Goal: Task Accomplishment & Management: Use online tool/utility

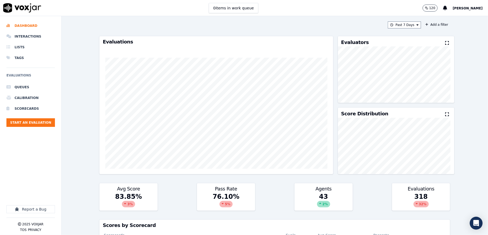
click at [44, 128] on ul "Queues Calibration Scorecards Start an Evaluation" at bounding box center [30, 106] width 48 height 49
click at [46, 122] on button "Start an Evaluation" at bounding box center [30, 122] width 48 height 9
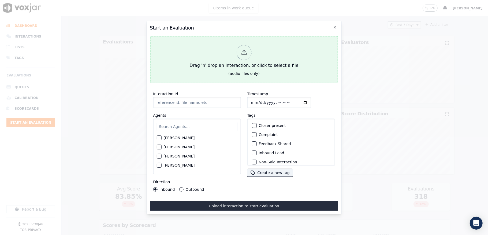
click at [242, 45] on div at bounding box center [243, 52] width 15 height 15
click at [239, 54] on div at bounding box center [243, 52] width 15 height 15
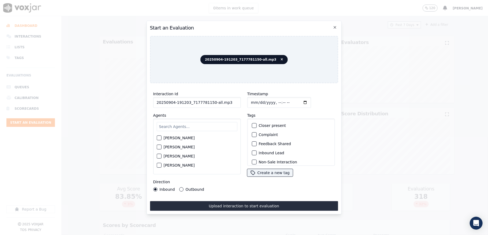
drag, startPoint x: 211, startPoint y: 100, endPoint x: 250, endPoint y: 101, distance: 38.6
click at [249, 101] on div "Interaction Id 20250904-191203_7177781150-all.mp3 Agents [PERSON_NAME] [PERSON_…" at bounding box center [244, 140] width 188 height 107
type input "20250904-191203_7177781150-C1"
click at [254, 100] on input "Timestamp" at bounding box center [279, 102] width 64 height 11
type input "[DATE]T16:51"
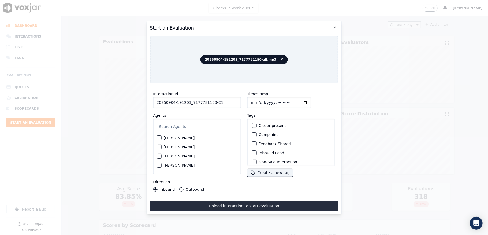
click at [179, 125] on input "text" at bounding box center [196, 126] width 81 height 9
type input "br"
click at [161, 137] on button "[PERSON_NAME]" at bounding box center [158, 139] width 5 height 5
click at [179, 187] on button "Outbound" at bounding box center [181, 189] width 4 height 4
click at [252, 123] on div "button" at bounding box center [254, 125] width 4 height 4
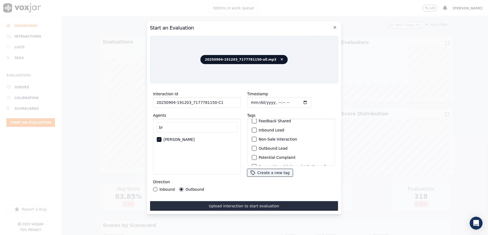
scroll to position [36, 0]
click at [252, 134] on div "button" at bounding box center [254, 135] width 4 height 4
click at [252, 157] on div "button" at bounding box center [254, 159] width 4 height 4
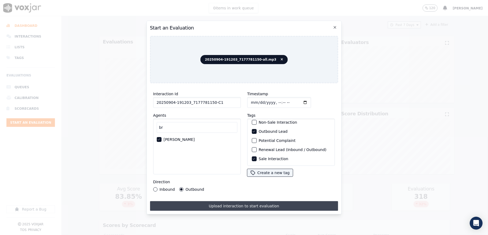
click at [235, 201] on button "Upload interaction to start evaluation" at bounding box center [244, 206] width 188 height 10
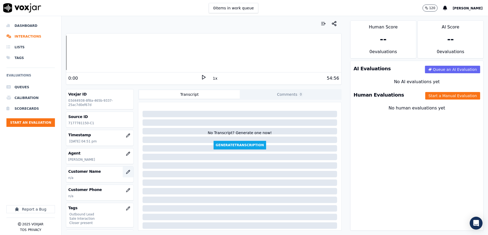
click at [126, 170] on icon "button" at bounding box center [128, 171] width 4 height 4
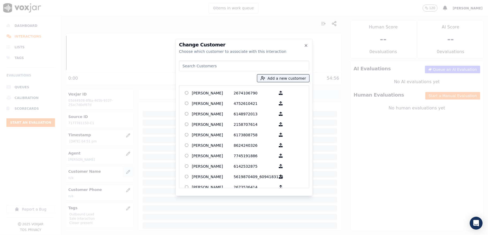
type input "[PERSON_NAME]"
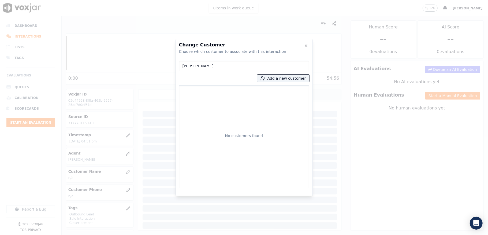
drag, startPoint x: 217, startPoint y: 62, endPoint x: 126, endPoint y: 74, distance: 91.3
click at [127, 234] on div "Change Customer Choose which customer to associate with this interaction [PERSO…" at bounding box center [244, 235] width 488 height 0
click at [278, 81] on button "Add a new customer" at bounding box center [283, 77] width 52 height 7
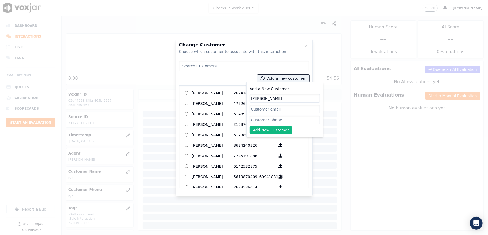
type input "[PERSON_NAME]"
click at [260, 117] on input "Add a New Customer" at bounding box center [285, 119] width 70 height 9
paste input "7176885169"
paste input "7177781150"
type input "7176885169_7177781150"
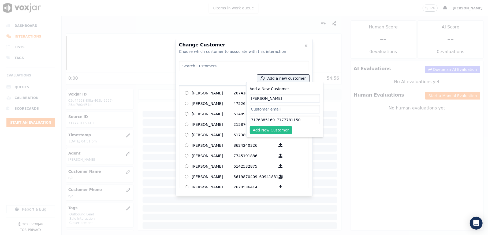
click at [266, 132] on button "Add New Customer" at bounding box center [271, 129] width 43 height 7
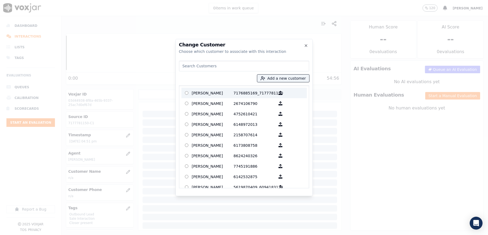
click at [219, 92] on p "[PERSON_NAME]" at bounding box center [213, 93] width 42 height 8
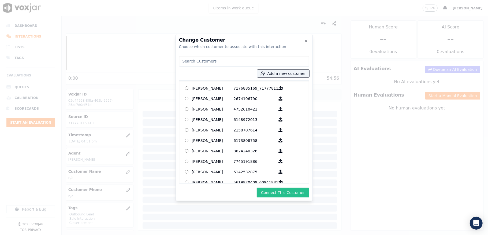
click at [295, 194] on button "Connect This Customer" at bounding box center [283, 192] width 52 height 10
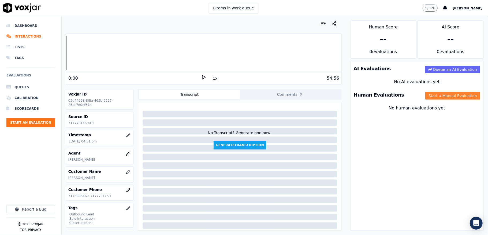
click at [436, 97] on button "Start a Manual Evaluation" at bounding box center [452, 95] width 55 height 7
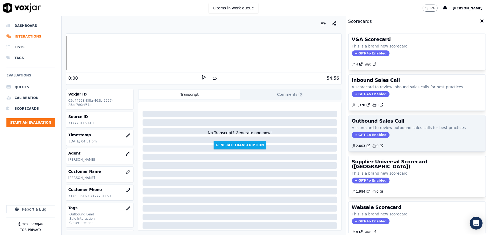
click at [352, 135] on span "GPT-4o Enabled" at bounding box center [371, 135] width 38 height 6
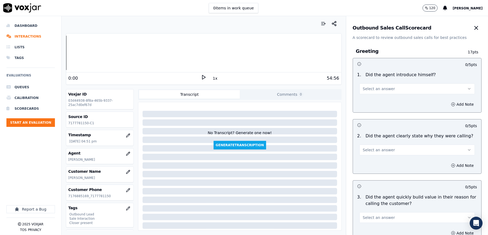
click at [371, 91] on span "Select an answer" at bounding box center [379, 88] width 32 height 5
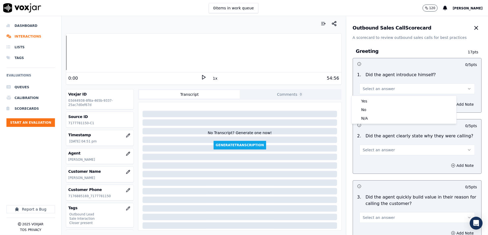
click at [371, 96] on div "Yes No N/A" at bounding box center [403, 110] width 105 height 28
click at [369, 94] on div "1 . Did the agent introduce himself? Select an answer" at bounding box center [417, 82] width 128 height 27
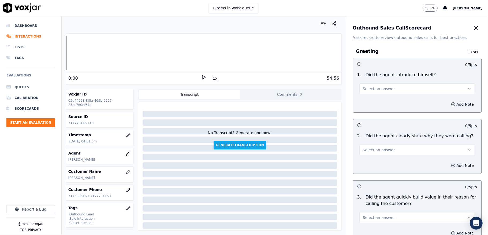
click at [370, 101] on div "Add Note" at bounding box center [417, 104] width 128 height 16
click at [370, 89] on span "Select an answer" at bounding box center [379, 88] width 32 height 5
click at [369, 105] on div "Yes" at bounding box center [403, 101] width 103 height 9
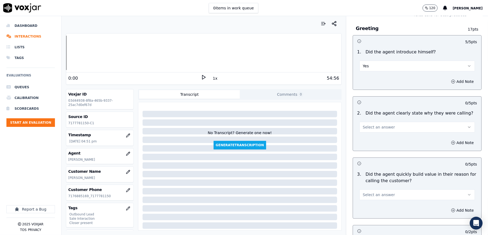
scroll to position [36, 0]
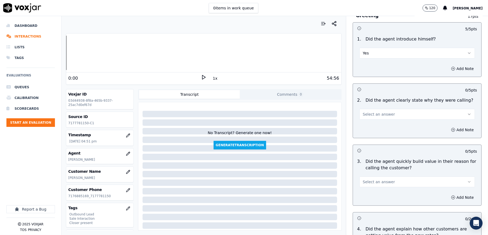
click at [378, 113] on span "Select an answer" at bounding box center [379, 113] width 32 height 5
click at [371, 126] on div "Yes" at bounding box center [403, 126] width 103 height 9
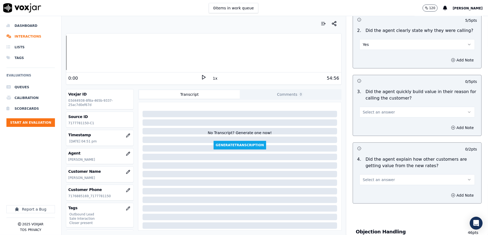
scroll to position [107, 0]
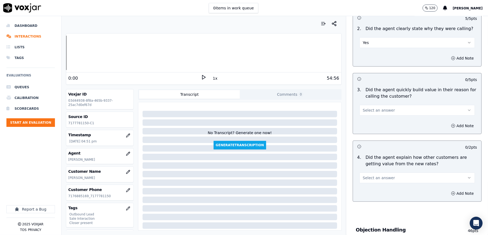
click at [383, 110] on button "Select an answer" at bounding box center [416, 110] width 115 height 11
click at [370, 136] on div "N/A" at bounding box center [403, 139] width 103 height 9
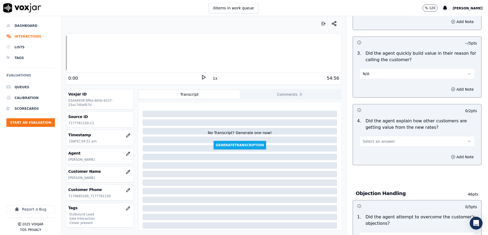
scroll to position [178, 0]
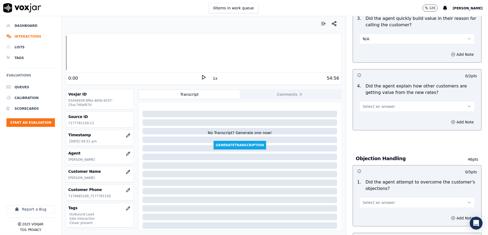
click at [383, 101] on button "Select an answer" at bounding box center [416, 106] width 115 height 11
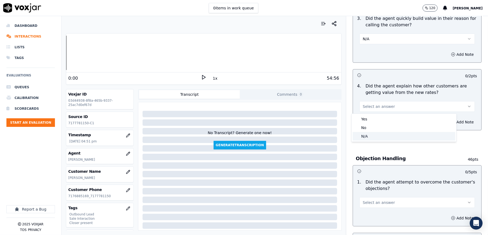
click at [364, 136] on div "N/A" at bounding box center [403, 136] width 103 height 9
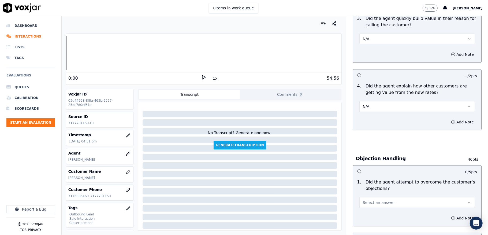
click at [373, 33] on button "N/A" at bounding box center [416, 38] width 115 height 11
click at [370, 44] on button "N/A" at bounding box center [416, 38] width 115 height 11
click at [364, 41] on button "N/A" at bounding box center [416, 38] width 115 height 11
click at [364, 47] on div "Yes" at bounding box center [403, 51] width 103 height 9
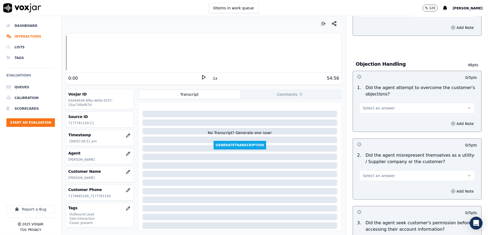
scroll to position [285, 0]
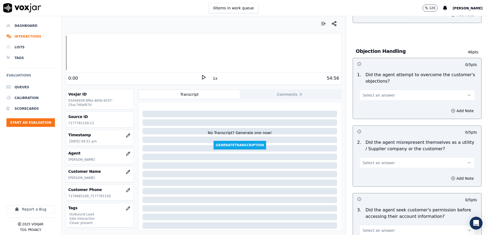
click at [384, 93] on button "Select an answer" at bounding box center [416, 95] width 115 height 11
click at [373, 116] on div "No" at bounding box center [403, 116] width 103 height 9
click at [384, 95] on button "No" at bounding box center [416, 95] width 115 height 11
click at [367, 109] on div "Yes" at bounding box center [403, 108] width 103 height 9
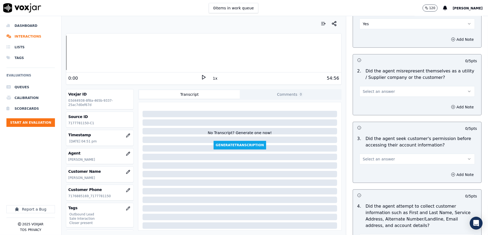
scroll to position [357, 0]
click at [373, 92] on span "Select an answer" at bounding box center [379, 90] width 32 height 5
click at [366, 110] on div "No" at bounding box center [403, 112] width 103 height 9
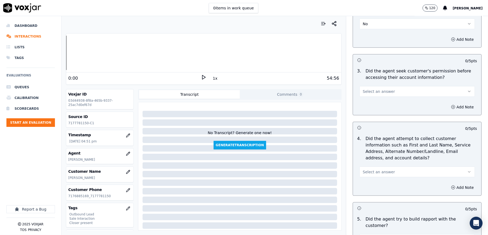
scroll to position [428, 0]
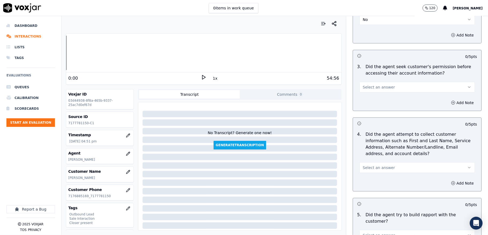
click at [377, 87] on span "Select an answer" at bounding box center [379, 86] width 32 height 5
click at [367, 104] on div "Yes No N/A" at bounding box center [403, 109] width 105 height 28
click at [372, 107] on div "No" at bounding box center [403, 109] width 103 height 9
click at [452, 103] on button "Add Note" at bounding box center [461, 102] width 29 height 7
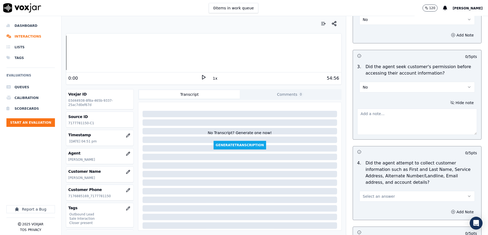
click at [404, 119] on textarea at bounding box center [417, 121] width 120 height 26
paste textarea "@2:12 [PERSON_NAME] - the only reason you are not getting your benefit is becau…"
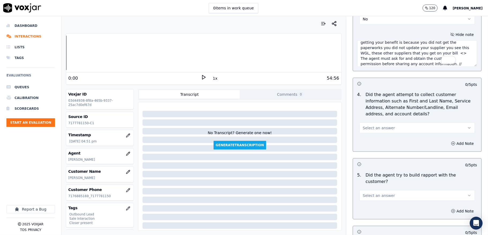
scroll to position [500, 0]
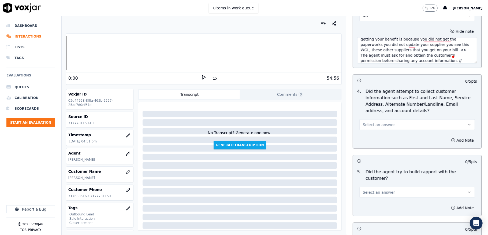
type textarea "@2:12 [PERSON_NAME] - the only reason you are not getting your benefit is becau…"
click at [375, 129] on button "Select an answer" at bounding box center [416, 124] width 115 height 11
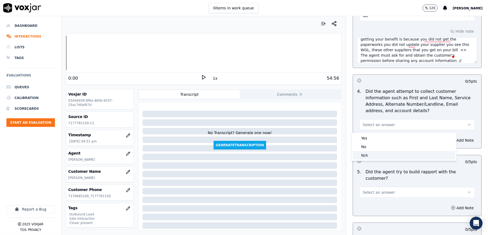
click at [368, 154] on div "N/A" at bounding box center [403, 155] width 103 height 9
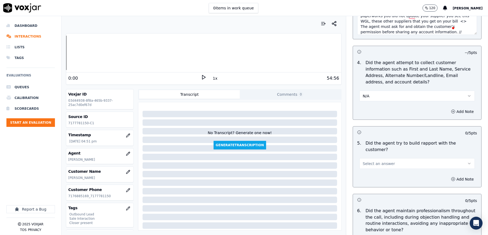
scroll to position [571, 0]
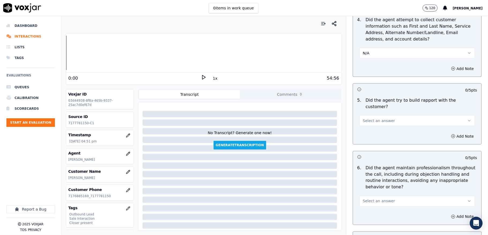
click at [379, 118] on span "Select an answer" at bounding box center [379, 120] width 32 height 5
click at [369, 125] on div "Yes" at bounding box center [403, 127] width 103 height 9
click at [369, 117] on button "Yes" at bounding box center [416, 120] width 115 height 11
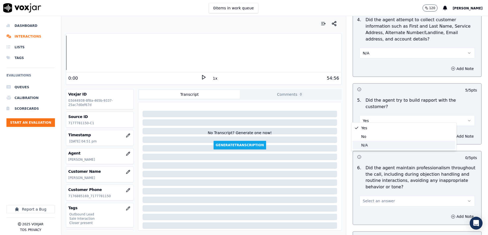
click at [366, 144] on div "N/A" at bounding box center [403, 145] width 103 height 9
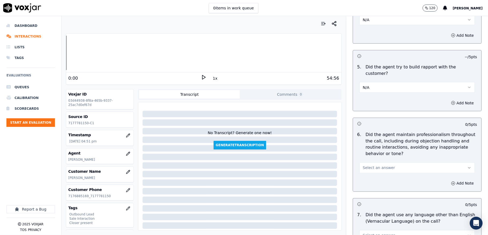
scroll to position [643, 0]
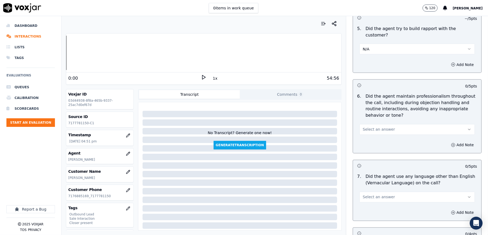
click at [375, 127] on span "Select an answer" at bounding box center [379, 129] width 32 height 5
click at [369, 135] on div "Yes" at bounding box center [403, 137] width 103 height 9
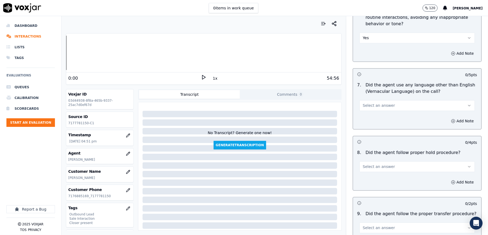
scroll to position [750, 0]
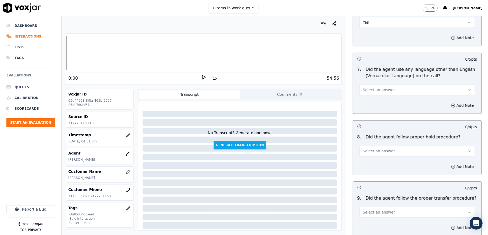
click at [381, 87] on span "Select an answer" at bounding box center [379, 89] width 32 height 5
click at [368, 104] on div "No" at bounding box center [403, 106] width 103 height 9
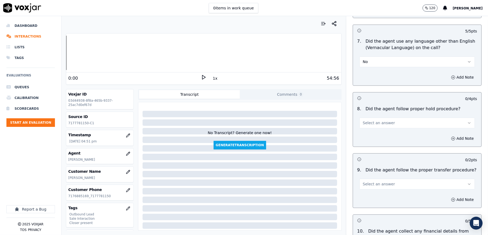
scroll to position [821, 0]
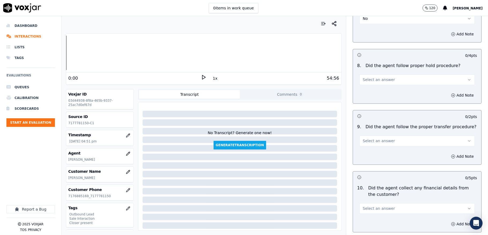
click at [384, 77] on button "Select an answer" at bounding box center [416, 79] width 115 height 11
click at [367, 95] on div "No" at bounding box center [403, 96] width 103 height 9
click at [447, 91] on button "Add Note" at bounding box center [461, 94] width 29 height 7
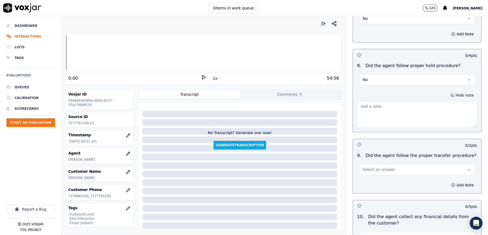
click at [413, 101] on textarea at bounding box center [417, 114] width 120 height 26
click at [391, 74] on button "No" at bounding box center [416, 79] width 115 height 11
click at [375, 86] on div "Yes" at bounding box center [403, 87] width 103 height 9
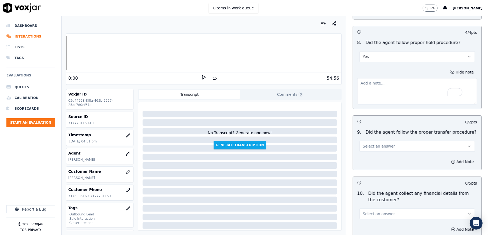
scroll to position [857, 0]
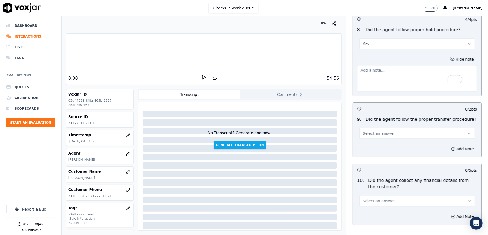
click at [447, 56] on button "Hide note" at bounding box center [462, 58] width 30 height 7
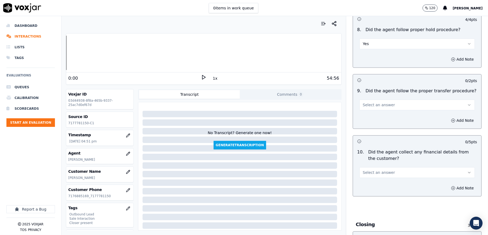
click at [393, 103] on button "Select an answer" at bounding box center [416, 104] width 115 height 11
click at [378, 122] on div "No" at bounding box center [403, 121] width 103 height 9
click at [447, 116] on button "Add Note" at bounding box center [461, 119] width 29 height 7
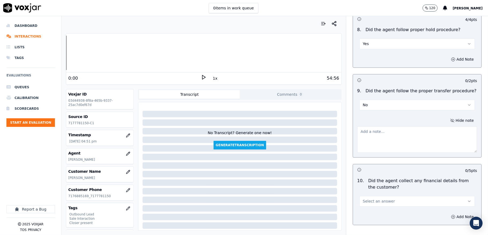
click at [407, 131] on textarea at bounding box center [417, 139] width 120 height 26
paste textarea "@16:33 - The call was transferred to another agent (closer: [PERSON_NAME]) with…"
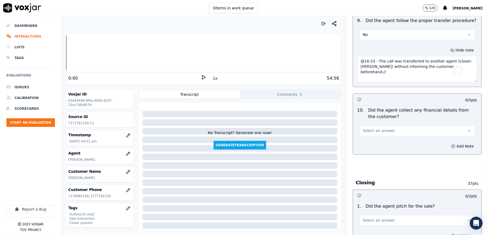
scroll to position [928, 0]
type textarea "@16:33 - The call was transferred to another agent (closer: [PERSON_NAME]) with…"
click at [389, 124] on button "Select an answer" at bounding box center [416, 129] width 115 height 11
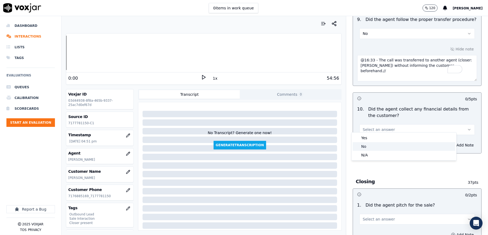
click at [367, 146] on div "No" at bounding box center [403, 146] width 103 height 9
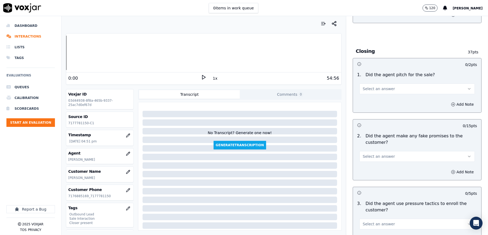
scroll to position [1071, 0]
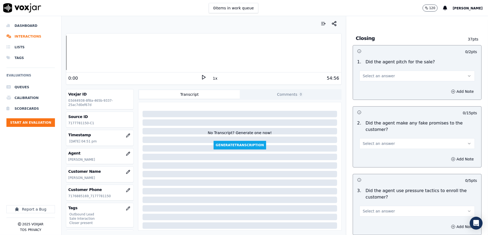
click at [378, 73] on span "Select an answer" at bounding box center [379, 75] width 32 height 5
click at [371, 83] on div "Yes" at bounding box center [403, 84] width 103 height 9
click at [383, 138] on button "Select an answer" at bounding box center [416, 143] width 115 height 11
click at [371, 159] on div "No" at bounding box center [403, 160] width 103 height 9
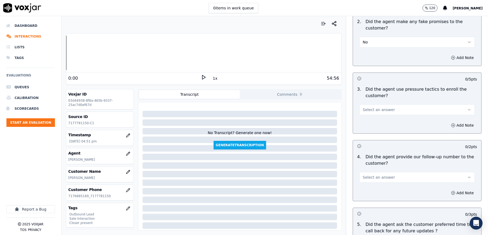
scroll to position [1178, 0]
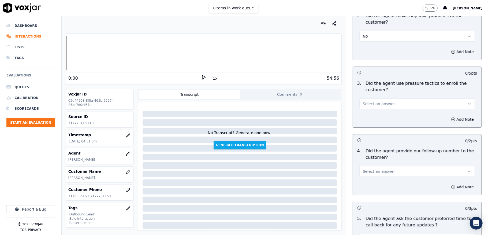
click at [386, 101] on button "Select an answer" at bounding box center [416, 103] width 115 height 11
click at [368, 122] on div "No" at bounding box center [403, 121] width 103 height 9
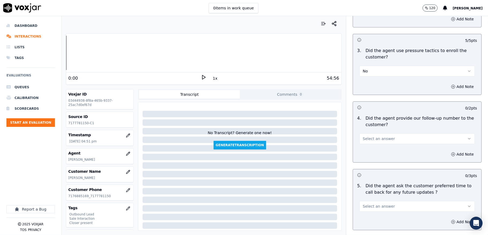
scroll to position [1249, 0]
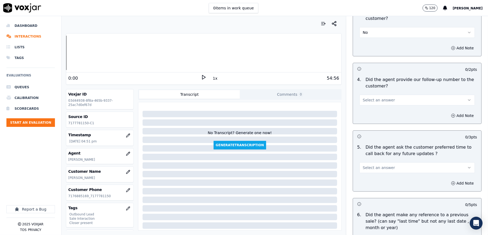
click at [379, 97] on span "Select an answer" at bounding box center [379, 99] width 32 height 5
click at [369, 107] on div "Yes" at bounding box center [403, 109] width 103 height 9
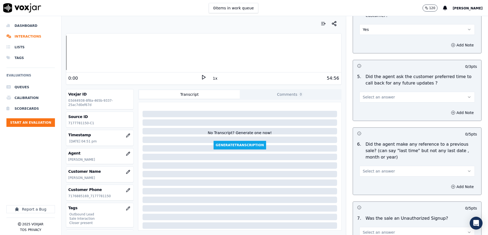
scroll to position [1321, 0]
click at [380, 97] on button "Select an answer" at bounding box center [416, 95] width 115 height 11
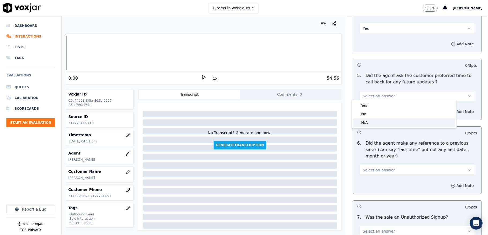
click at [367, 123] on div "N/A" at bounding box center [403, 122] width 103 height 9
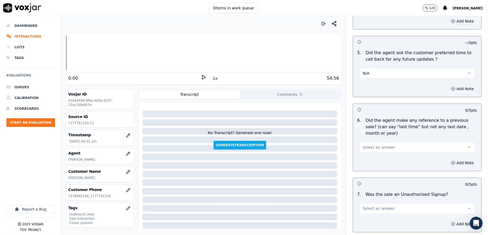
scroll to position [1356, 0]
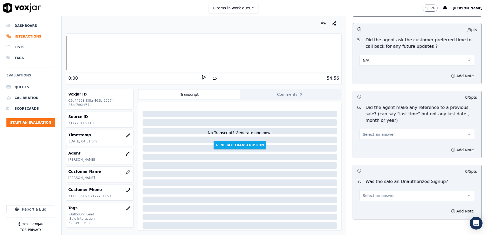
click at [382, 129] on button "Select an answer" at bounding box center [416, 134] width 115 height 11
click at [364, 154] on div "No" at bounding box center [403, 152] width 103 height 9
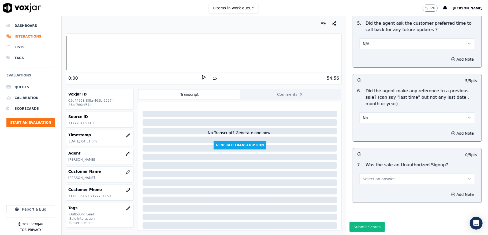
scroll to position [1389, 0]
click at [387, 173] on button "Select an answer" at bounding box center [416, 178] width 115 height 11
click at [369, 180] on div "No" at bounding box center [403, 180] width 103 height 9
click at [356, 222] on button "Submit Scores" at bounding box center [367, 227] width 36 height 10
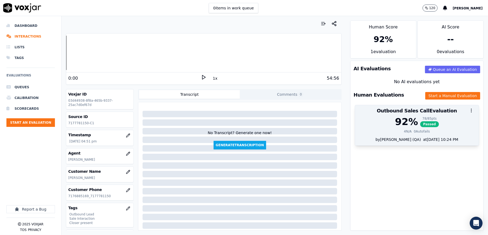
click at [418, 113] on div at bounding box center [417, 110] width 124 height 11
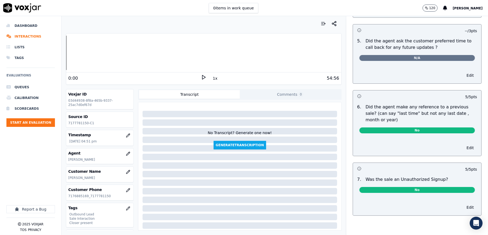
scroll to position [0, 0]
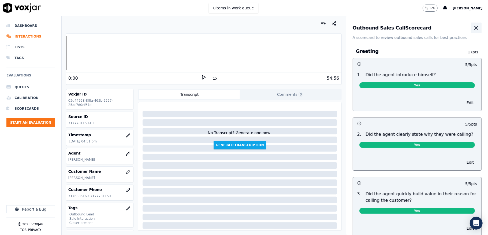
click at [473, 30] on icon "button" at bounding box center [476, 28] width 6 height 6
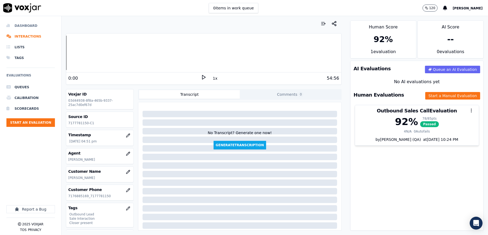
click at [17, 27] on li "Dashboard" at bounding box center [30, 25] width 48 height 11
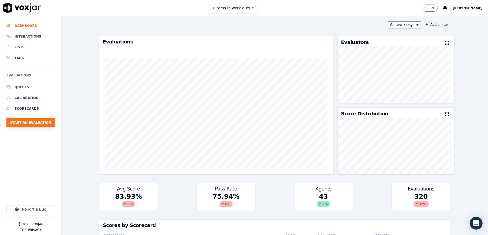
click at [43, 125] on button "Start an Evaluation" at bounding box center [30, 122] width 48 height 9
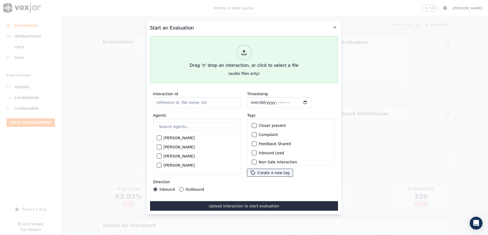
click at [243, 53] on icon at bounding box center [244, 54] width 5 height 2
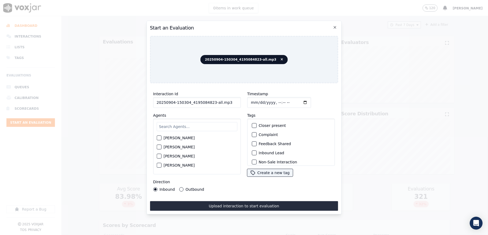
drag, startPoint x: 210, startPoint y: 99, endPoint x: 252, endPoint y: 101, distance: 42.1
click at [252, 101] on div "Interaction Id 20250904-150304_4195084823-all.mp3 Agents [PERSON_NAME] [PERSON_…" at bounding box center [244, 140] width 188 height 107
type input "20250904-150304_4195084823-C1"
click at [252, 101] on input "Timestamp" at bounding box center [279, 102] width 64 height 11
click at [256, 101] on input "Timestamp" at bounding box center [279, 102] width 64 height 11
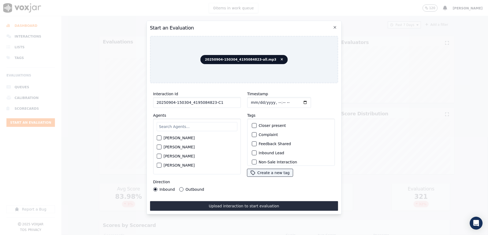
type input "[DATE]T17:00"
click at [180, 122] on input "text" at bounding box center [196, 126] width 81 height 9
type input "jak"
click at [158, 137] on div "button" at bounding box center [159, 139] width 4 height 4
click at [179, 187] on button "Outbound" at bounding box center [181, 189] width 4 height 4
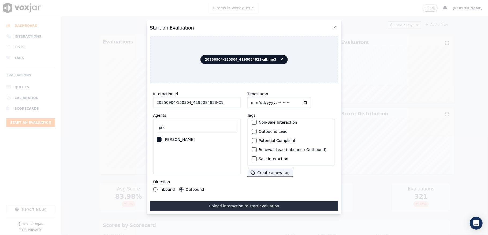
scroll to position [50, 0]
click at [252, 129] on div "button" at bounding box center [254, 131] width 4 height 4
click at [252, 157] on div "button" at bounding box center [254, 159] width 4 height 4
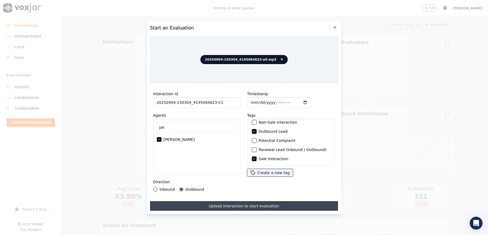
click at [238, 203] on button "Upload interaction to start evaluation" at bounding box center [244, 206] width 188 height 10
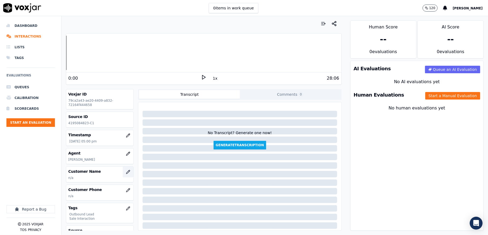
click at [126, 172] on icon "button" at bounding box center [128, 171] width 4 height 4
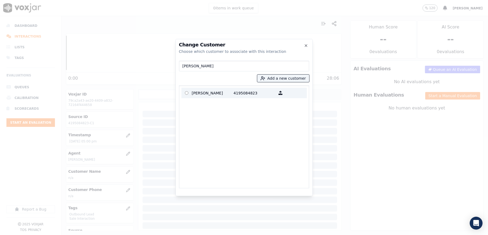
type input "[PERSON_NAME]"
click at [222, 93] on p "[PERSON_NAME]" at bounding box center [213, 93] width 42 height 8
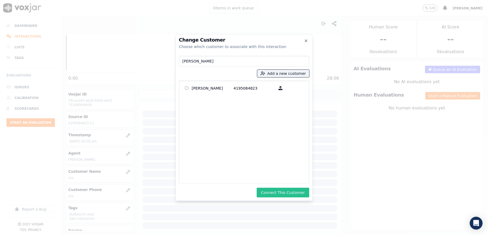
click at [276, 190] on button "Connect This Customer" at bounding box center [283, 192] width 52 height 10
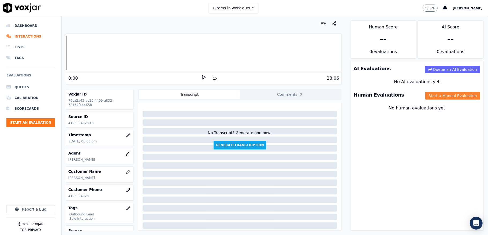
click at [425, 98] on button "Start a Manual Evaluation" at bounding box center [452, 95] width 55 height 7
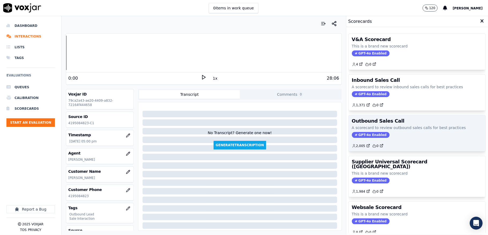
click at [356, 133] on span "GPT-4o Enabled" at bounding box center [371, 135] width 38 height 6
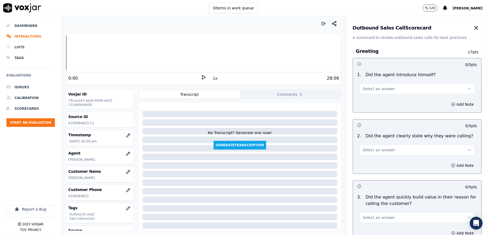
click at [373, 90] on span "Select an answer" at bounding box center [379, 88] width 32 height 5
click at [370, 100] on div "Yes" at bounding box center [403, 101] width 103 height 9
click at [369, 154] on button "Select an answer" at bounding box center [416, 149] width 115 height 11
click at [371, 162] on div "Yes" at bounding box center [403, 162] width 103 height 9
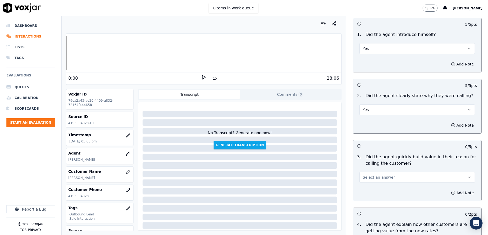
scroll to position [107, 0]
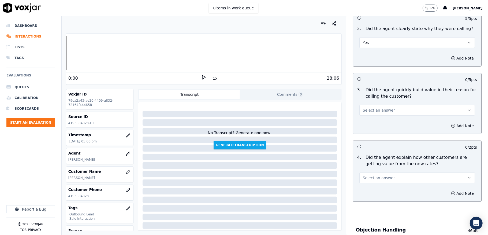
click at [374, 114] on button "Select an answer" at bounding box center [416, 110] width 115 height 11
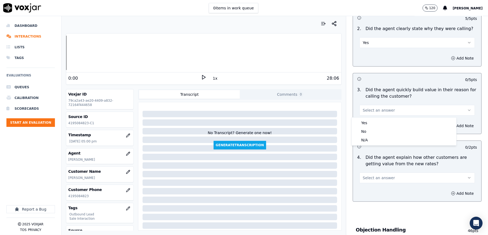
click at [369, 123] on div "Yes" at bounding box center [403, 122] width 103 height 9
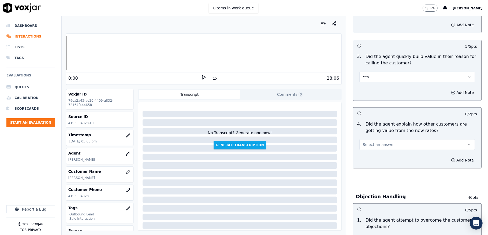
scroll to position [178, 0]
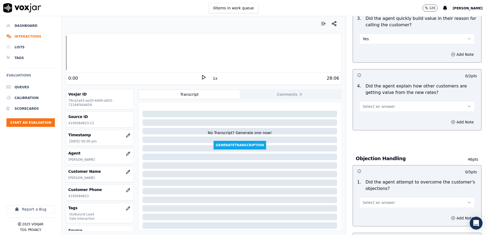
click at [371, 102] on button "Select an answer" at bounding box center [416, 106] width 115 height 11
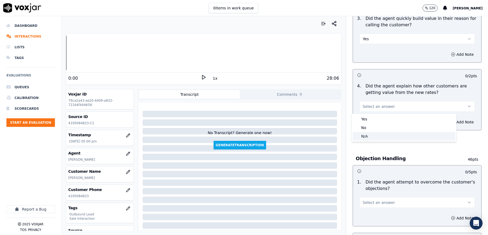
click at [367, 135] on div "N/A" at bounding box center [403, 136] width 103 height 9
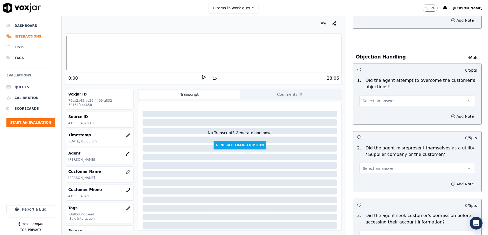
scroll to position [285, 0]
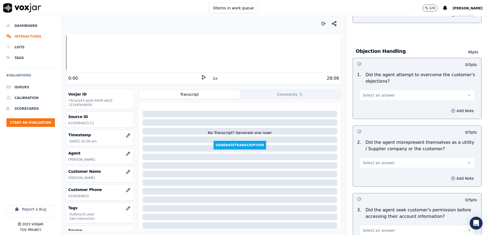
click at [372, 90] on button "Select an answer" at bounding box center [416, 95] width 115 height 11
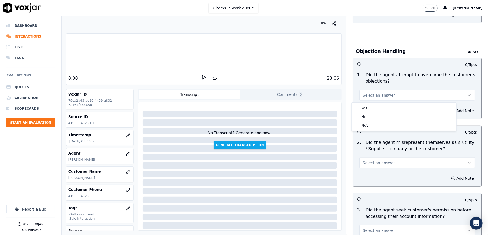
click at [365, 103] on div "Yes No N/A" at bounding box center [403, 117] width 105 height 28
click at [364, 106] on div "Yes" at bounding box center [403, 108] width 103 height 9
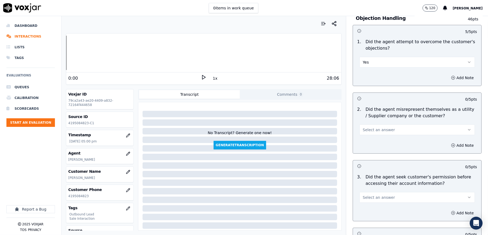
scroll to position [357, 0]
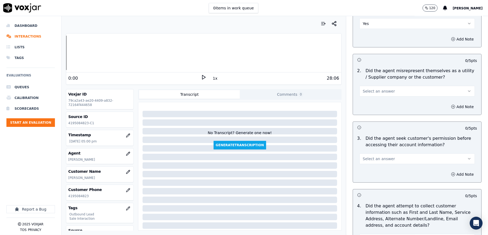
click at [371, 90] on span "Select an answer" at bounding box center [379, 90] width 32 height 5
click at [364, 113] on div "No" at bounding box center [403, 112] width 103 height 9
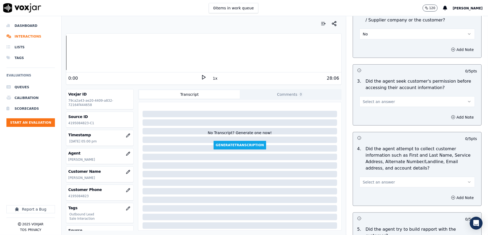
scroll to position [428, 0]
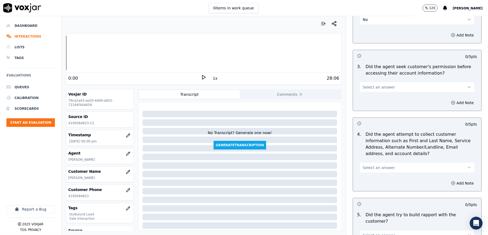
click at [363, 87] on span "Select an answer" at bounding box center [379, 86] width 32 height 5
click at [361, 101] on div "Yes" at bounding box center [403, 100] width 103 height 9
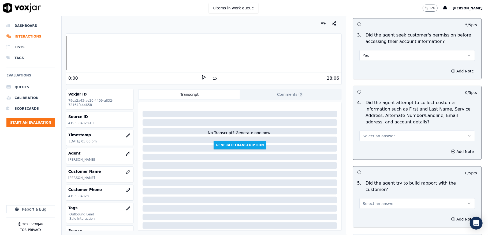
scroll to position [500, 0]
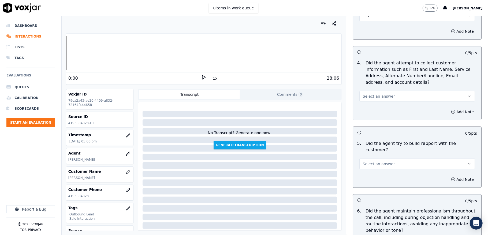
click at [360, 101] on button "Select an answer" at bounding box center [416, 96] width 115 height 11
click at [363, 126] on div "N/A" at bounding box center [403, 126] width 103 height 9
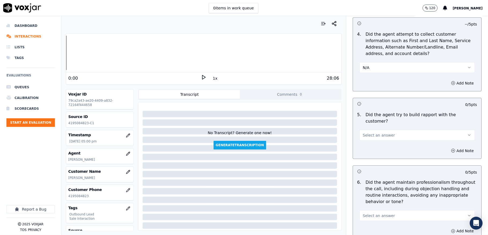
scroll to position [571, 0]
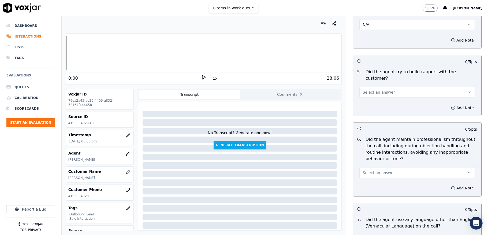
click at [368, 89] on span "Select an answer" at bounding box center [379, 91] width 32 height 5
click at [367, 99] on div "Yes" at bounding box center [403, 99] width 103 height 9
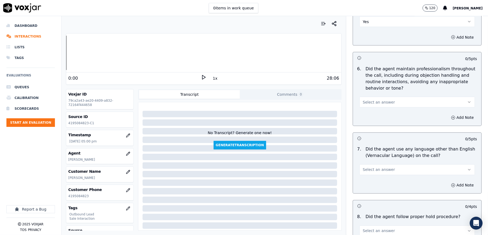
scroll to position [643, 0]
click at [375, 98] on span "Select an answer" at bounding box center [379, 100] width 32 height 5
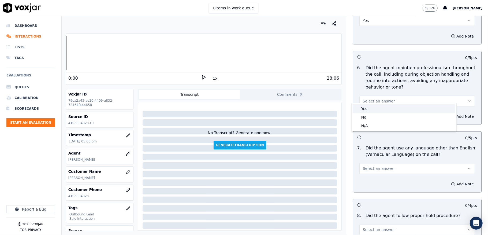
click at [366, 110] on div "Yes" at bounding box center [403, 108] width 103 height 9
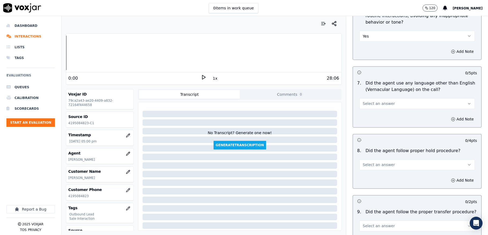
scroll to position [714, 0]
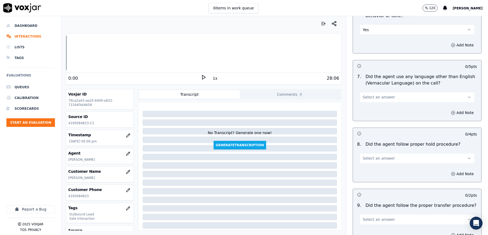
click at [376, 95] on span "Select an answer" at bounding box center [379, 97] width 32 height 5
click at [366, 111] on div "No" at bounding box center [403, 113] width 103 height 9
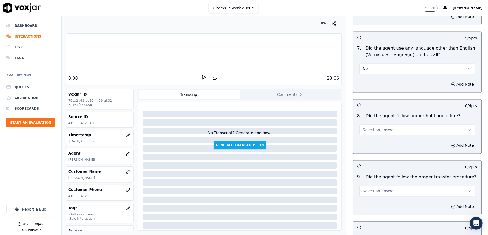
scroll to position [785, 0]
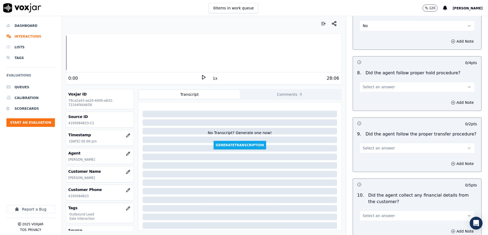
click at [369, 84] on span "Select an answer" at bounding box center [379, 86] width 32 height 5
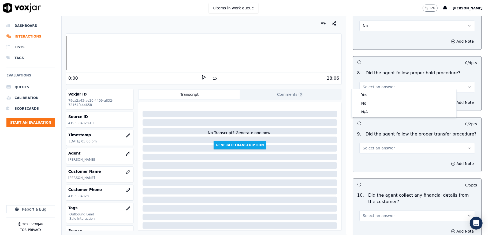
click at [367, 90] on div "Yes" at bounding box center [403, 94] width 103 height 9
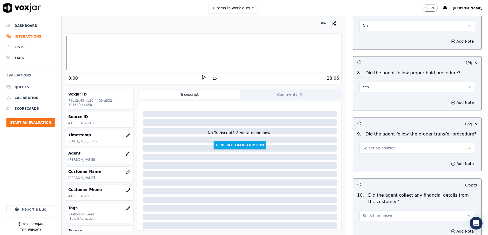
click at [368, 142] on button "Select an answer" at bounding box center [416, 147] width 115 height 11
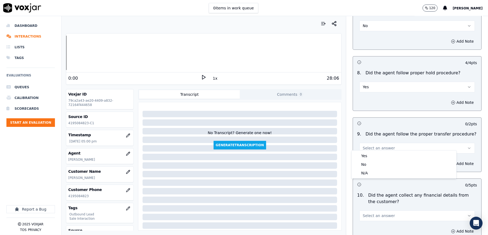
click at [366, 151] on div "Yes No N/A" at bounding box center [403, 164] width 105 height 28
click at [365, 153] on div "Yes" at bounding box center [403, 155] width 103 height 9
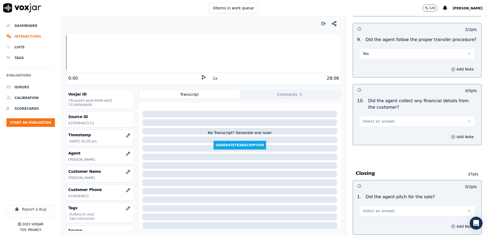
scroll to position [892, 0]
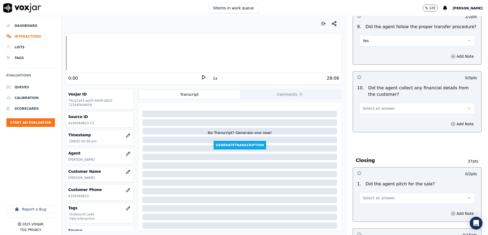
click at [371, 102] on div "Select an answer" at bounding box center [416, 108] width 115 height 12
click at [368, 105] on span "Select an answer" at bounding box center [379, 107] width 32 height 5
click at [364, 127] on div "No" at bounding box center [403, 124] width 103 height 9
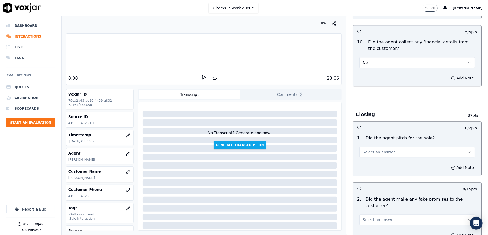
scroll to position [999, 0]
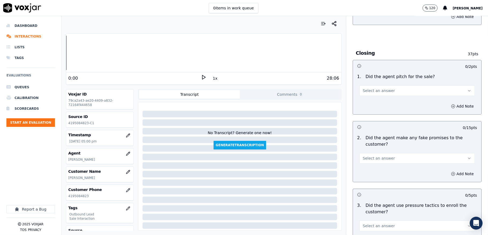
click at [367, 88] on span "Select an answer" at bounding box center [379, 90] width 32 height 5
click at [367, 97] on div "Yes" at bounding box center [403, 99] width 103 height 9
click at [371, 153] on button "Select an answer" at bounding box center [416, 158] width 115 height 11
click at [362, 172] on div "No" at bounding box center [403, 175] width 103 height 9
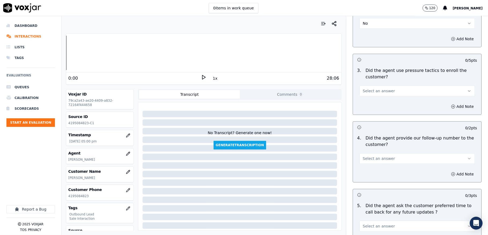
scroll to position [1142, 0]
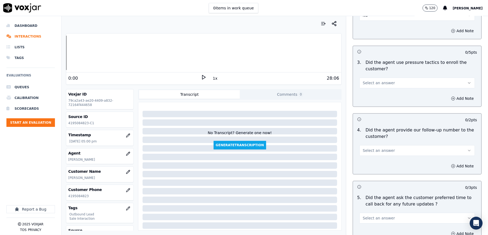
click at [371, 80] on span "Select an answer" at bounding box center [379, 82] width 32 height 5
click at [363, 97] on div "No" at bounding box center [403, 100] width 103 height 9
click at [373, 148] on span "Select an answer" at bounding box center [379, 150] width 32 height 5
click at [364, 160] on div "Yes" at bounding box center [403, 158] width 103 height 9
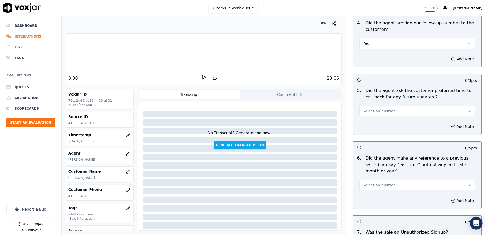
scroll to position [1249, 0]
click at [376, 109] on span "Select an answer" at bounding box center [379, 110] width 32 height 5
click at [364, 118] on div "Yes" at bounding box center [403, 119] width 103 height 9
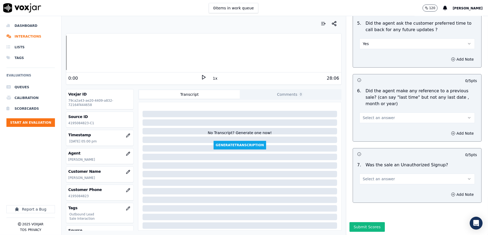
scroll to position [1321, 0]
click at [373, 115] on span "Select an answer" at bounding box center [379, 117] width 32 height 5
click at [364, 129] on div "No" at bounding box center [403, 130] width 103 height 9
click at [374, 176] on span "Select an answer" at bounding box center [379, 178] width 32 height 5
click at [369, 191] on div "No" at bounding box center [403, 192] width 103 height 9
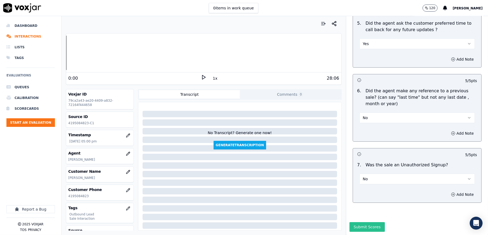
click at [362, 222] on button "Submit Scores" at bounding box center [367, 227] width 36 height 10
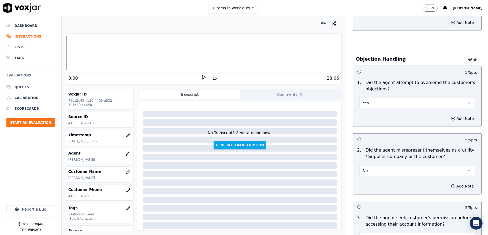
scroll to position [167, 0]
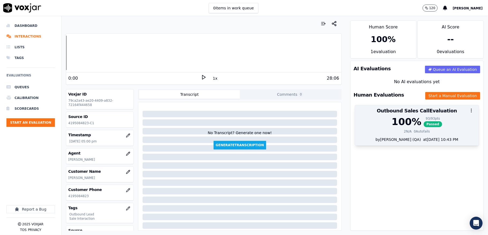
click at [423, 126] on span "Passed" at bounding box center [432, 124] width 19 height 6
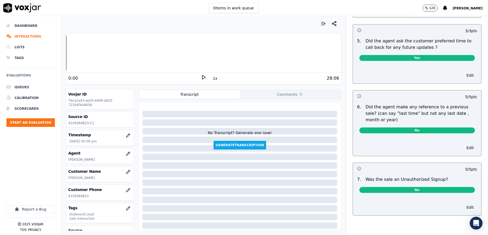
scroll to position [0, 0]
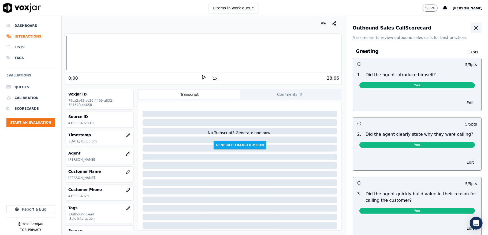
click at [473, 26] on icon "button" at bounding box center [476, 28] width 6 height 6
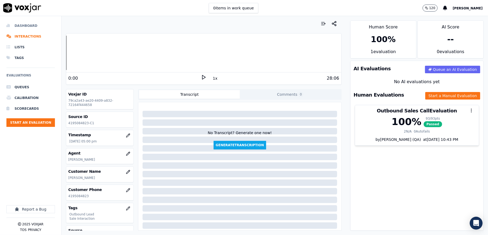
click at [20, 24] on li "Dashboard" at bounding box center [30, 25] width 48 height 11
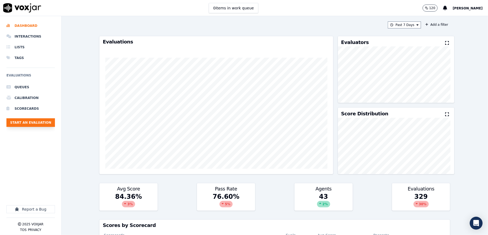
click at [29, 122] on button "Start an Evaluation" at bounding box center [30, 122] width 48 height 9
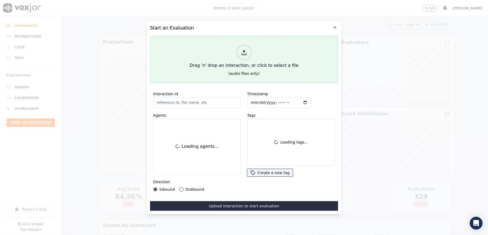
click at [234, 52] on div "Drag 'n' drop an interaction, or click to select a file" at bounding box center [243, 57] width 113 height 28
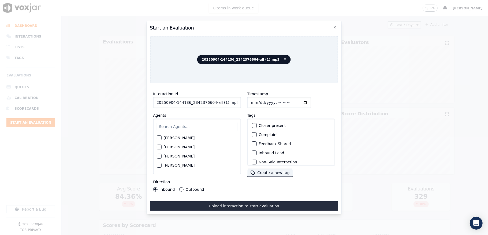
drag, startPoint x: 210, startPoint y: 99, endPoint x: 245, endPoint y: 99, distance: 35.3
click at [245, 99] on div "Interaction Id 20250904-144136_2342376604-all (1).mp3 Agents [PERSON_NAME] [PER…" at bounding box center [244, 140] width 188 height 107
type input "20250904-144136_2342376604-C1"
click at [256, 99] on input "Timestamp" at bounding box center [279, 102] width 64 height 11
type input "[DATE]T17:42"
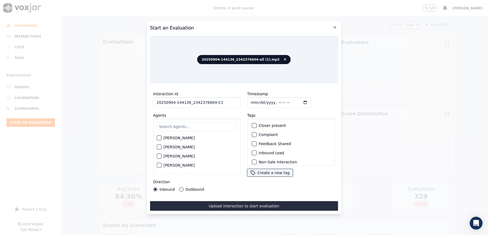
click at [203, 123] on input "text" at bounding box center [196, 126] width 81 height 9
type input "bra"
click at [159, 137] on div "button" at bounding box center [159, 139] width 4 height 4
click at [254, 152] on div "Inbound Lead" at bounding box center [290, 152] width 83 height 9
click at [253, 153] on div "Inbound Lead" at bounding box center [290, 152] width 83 height 9
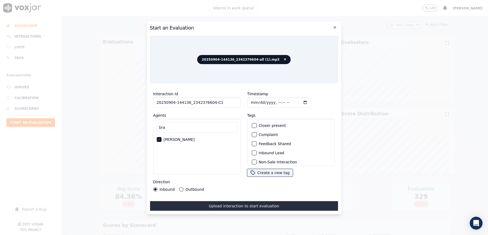
drag, startPoint x: 254, startPoint y: 119, endPoint x: 253, endPoint y: 123, distance: 4.5
click at [254, 121] on div "Closer present" at bounding box center [290, 125] width 83 height 9
click at [253, 123] on button "Closer present" at bounding box center [253, 125] width 5 height 5
click at [252, 151] on div "button" at bounding box center [254, 153] width 4 height 4
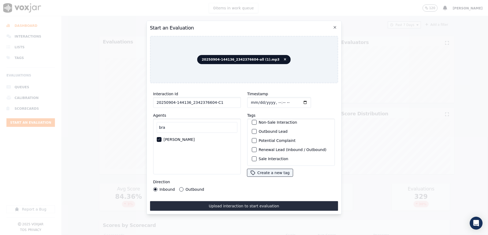
click at [252, 157] on div "button" at bounding box center [254, 159] width 4 height 4
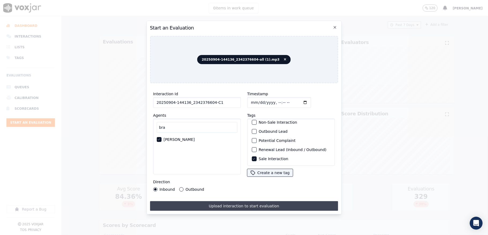
click at [238, 201] on button "Upload interaction to start evaluation" at bounding box center [244, 206] width 188 height 10
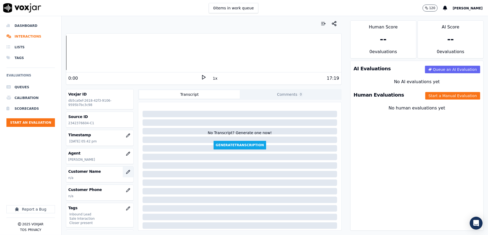
click at [126, 173] on icon "button" at bounding box center [127, 171] width 3 height 3
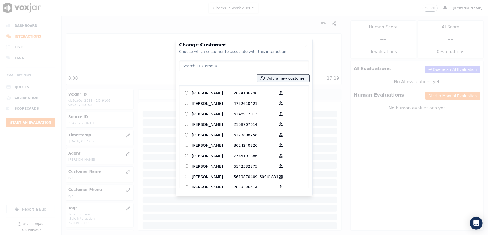
type input "[PERSON_NAME]"
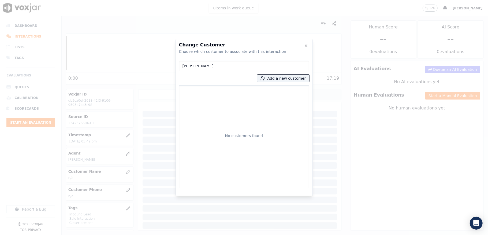
drag, startPoint x: 219, startPoint y: 65, endPoint x: 151, endPoint y: 74, distance: 68.0
click at [153, 234] on div "Change Customer Choose which customer to associate with this interaction [PERSO…" at bounding box center [244, 235] width 488 height 0
click at [279, 76] on button "Add a new customer" at bounding box center [283, 77] width 52 height 7
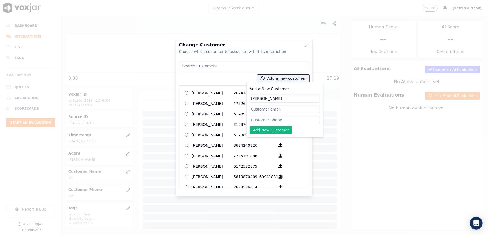
type input "[PERSON_NAME]"
click at [274, 118] on input "Add a New Customer" at bounding box center [285, 119] width 70 height 9
paste input "2342376604"
type input "2342376604"
click at [266, 131] on button "Add New Customer" at bounding box center [271, 129] width 43 height 7
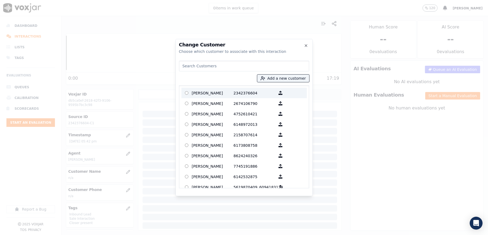
click at [217, 88] on label "[PERSON_NAME] 2342376604" at bounding box center [243, 93] width 125 height 10
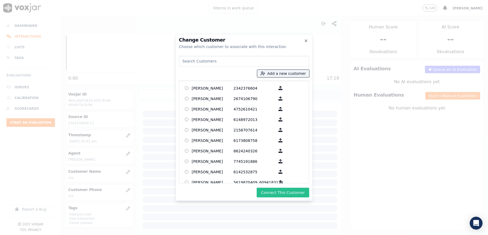
click at [275, 193] on button "Connect This Customer" at bounding box center [283, 192] width 52 height 10
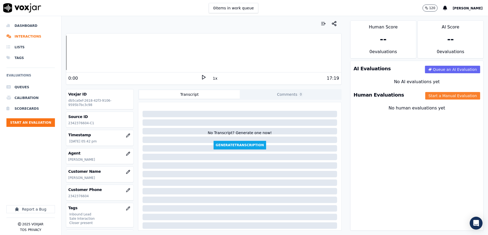
click at [428, 98] on button "Start a Manual Evaluation" at bounding box center [452, 95] width 55 height 7
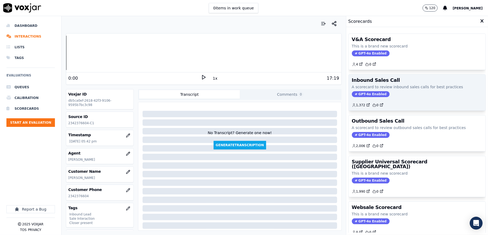
click at [352, 97] on span "GPT-4o Enabled" at bounding box center [371, 94] width 38 height 6
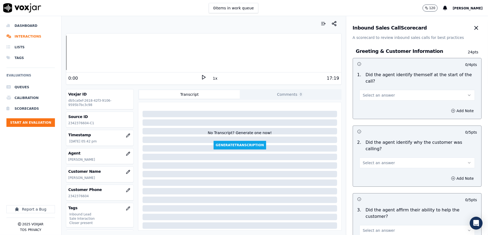
click at [363, 95] on span "Select an answer" at bounding box center [379, 94] width 32 height 5
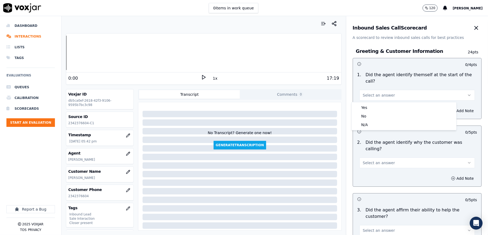
click at [361, 103] on div "Yes No N/A" at bounding box center [403, 116] width 105 height 28
click at [363, 107] on div "Yes" at bounding box center [403, 107] width 103 height 9
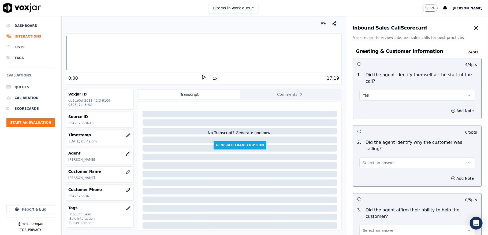
click at [363, 160] on span "Select an answer" at bounding box center [379, 162] width 32 height 5
click at [364, 168] on div "Yes" at bounding box center [403, 168] width 103 height 9
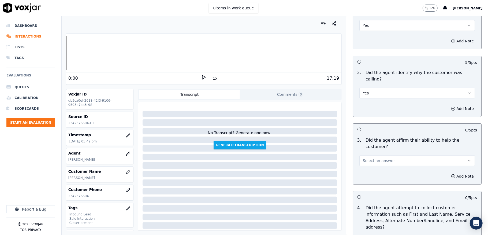
scroll to position [71, 0]
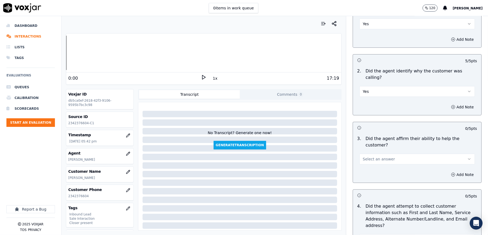
click at [366, 156] on span "Select an answer" at bounding box center [379, 158] width 32 height 5
click at [365, 167] on div "Yes" at bounding box center [403, 164] width 103 height 9
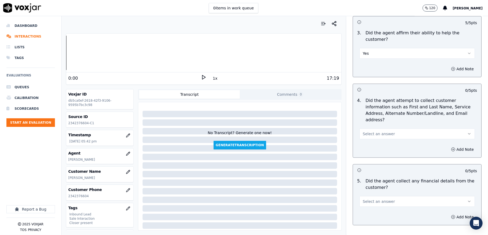
scroll to position [178, 0]
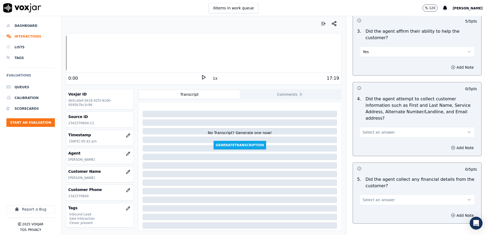
drag, startPoint x: 371, startPoint y: 116, endPoint x: 372, endPoint y: 125, distance: 8.6
click at [371, 121] on div "Select an answer" at bounding box center [417, 129] width 124 height 16
click at [372, 129] on span "Select an answer" at bounding box center [379, 131] width 32 height 5
click at [369, 137] on div "Yes" at bounding box center [403, 138] width 103 height 9
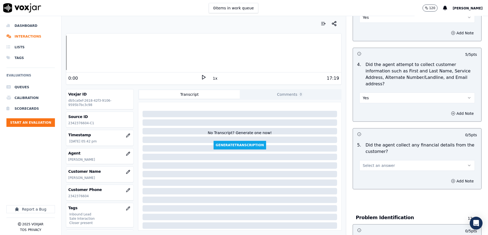
scroll to position [250, 0]
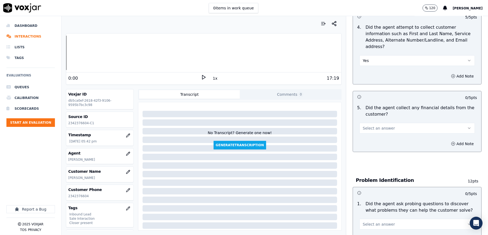
click at [367, 123] on button "Select an answer" at bounding box center [416, 128] width 115 height 11
click at [365, 142] on div "No" at bounding box center [403, 143] width 103 height 9
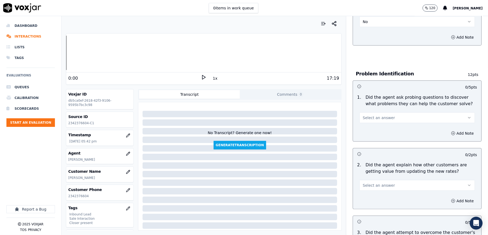
scroll to position [357, 0]
click at [370, 114] on span "Select an answer" at bounding box center [379, 116] width 32 height 5
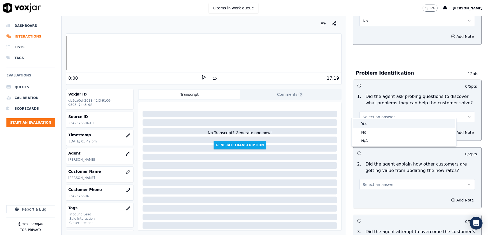
click at [366, 121] on div "Yes" at bounding box center [403, 123] width 103 height 9
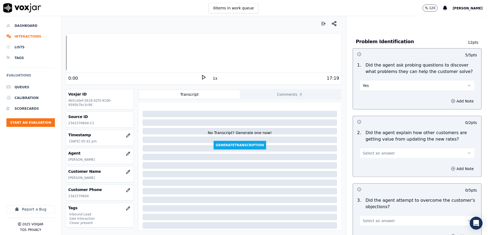
scroll to position [428, 0]
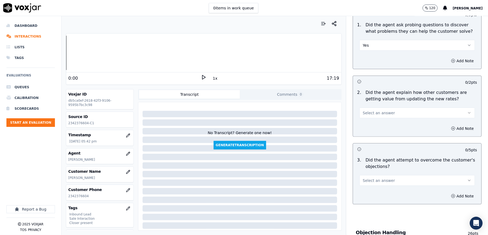
click at [378, 110] on span "Select an answer" at bounding box center [379, 112] width 32 height 5
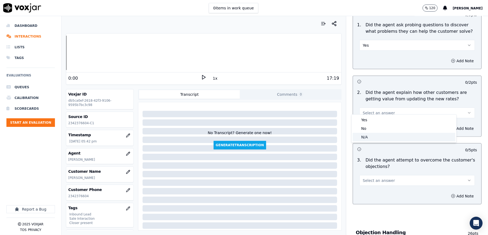
click at [367, 137] on div "N/A" at bounding box center [403, 137] width 103 height 9
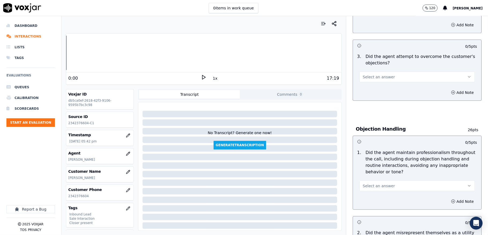
scroll to position [535, 0]
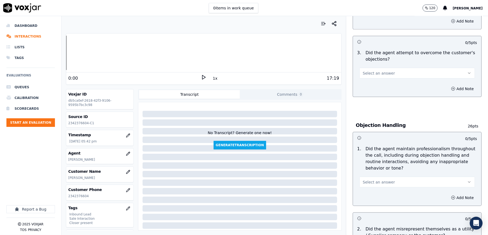
click at [375, 68] on button "Select an answer" at bounding box center [416, 73] width 115 height 11
click at [365, 82] on div "Yes" at bounding box center [403, 80] width 103 height 9
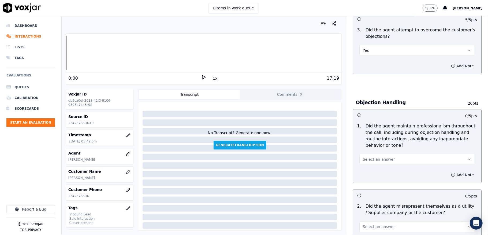
scroll to position [571, 0]
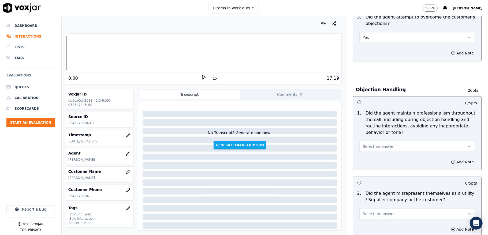
click at [369, 144] on span "Select an answer" at bounding box center [379, 146] width 32 height 5
click at [364, 155] on div "Yes" at bounding box center [403, 153] width 103 height 9
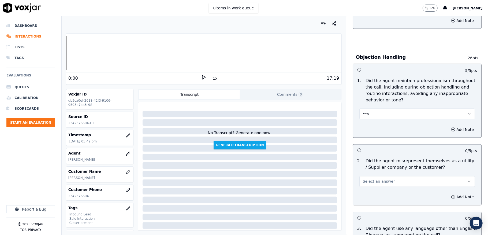
scroll to position [678, 0]
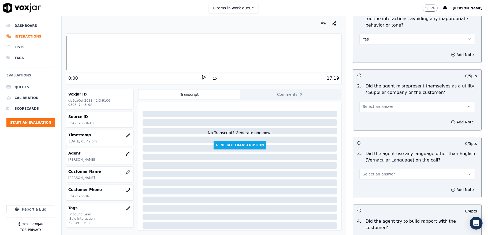
click at [375, 104] on span "Select an answer" at bounding box center [379, 106] width 32 height 5
click at [366, 118] on div "No" at bounding box center [403, 122] width 103 height 9
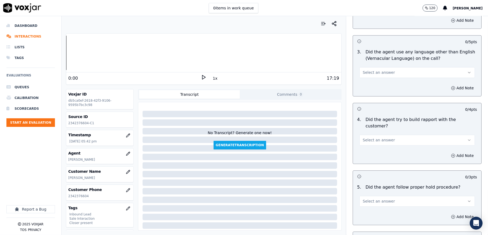
scroll to position [785, 0]
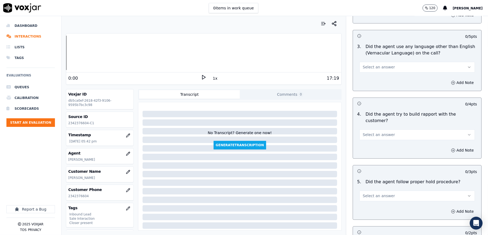
click at [371, 64] on span "Select an answer" at bounding box center [379, 66] width 32 height 5
click at [364, 84] on div "No" at bounding box center [403, 83] width 103 height 9
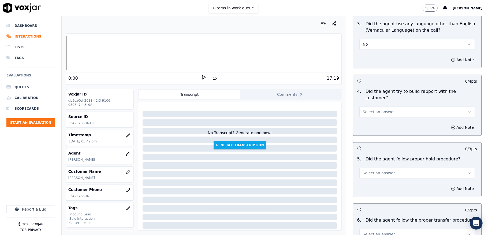
scroll to position [821, 0]
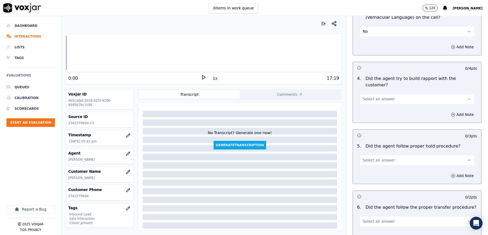
click at [369, 96] on span "Select an answer" at bounding box center [379, 98] width 32 height 5
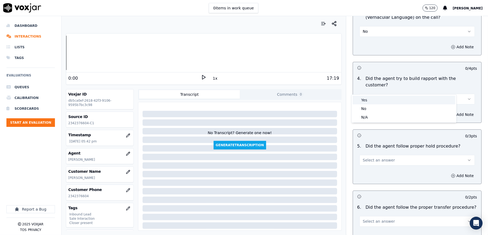
click at [366, 99] on div "Yes" at bounding box center [403, 100] width 103 height 9
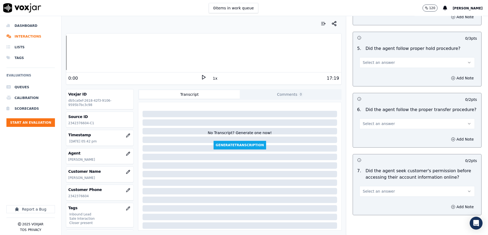
scroll to position [928, 0]
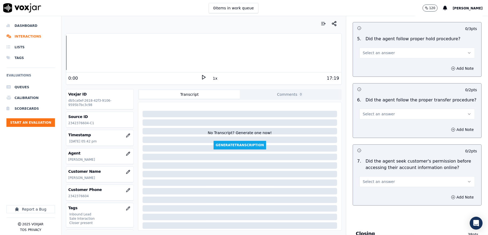
click at [371, 50] on span "Select an answer" at bounding box center [379, 52] width 32 height 5
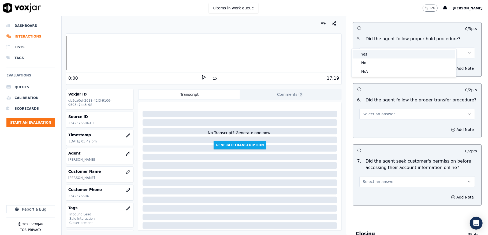
click at [366, 56] on div "Yes" at bounding box center [403, 54] width 103 height 9
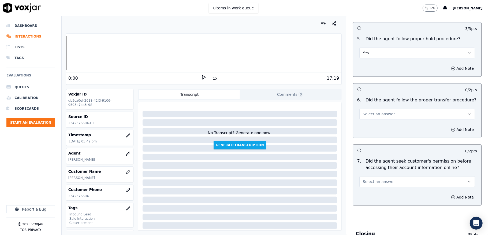
click at [366, 111] on span "Select an answer" at bounding box center [379, 113] width 32 height 5
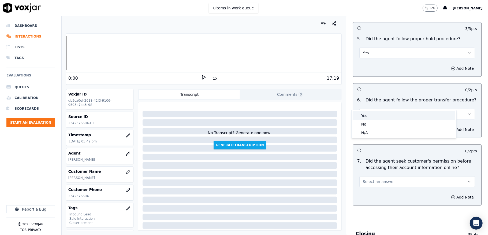
click at [366, 116] on div "Yes" at bounding box center [403, 115] width 103 height 9
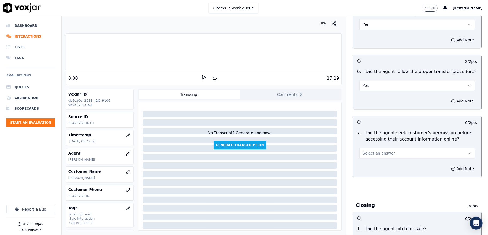
scroll to position [999, 0]
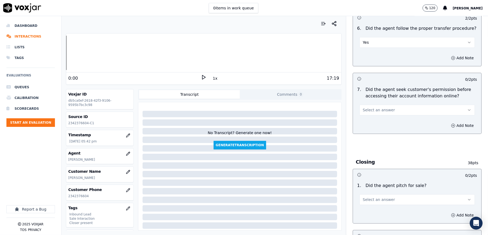
click at [370, 107] on span "Select an answer" at bounding box center [379, 109] width 32 height 5
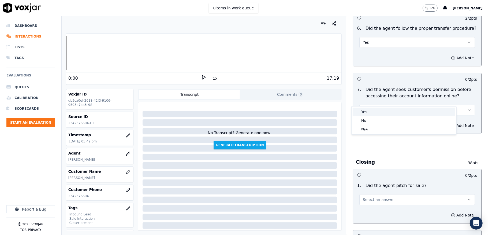
drag, startPoint x: 364, startPoint y: 108, endPoint x: 364, endPoint y: 111, distance: 3.1
click at [364, 110] on div "Yes" at bounding box center [403, 111] width 103 height 9
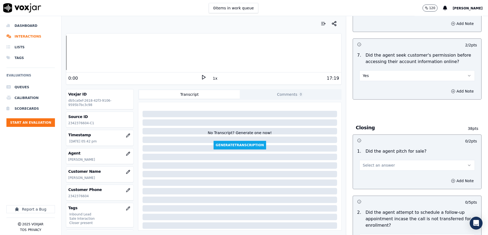
scroll to position [1107, 0]
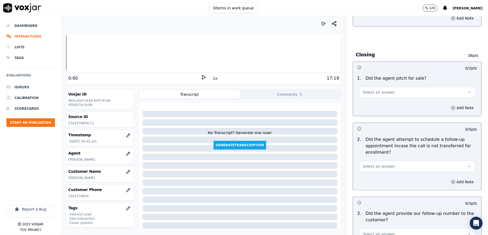
click at [363, 89] on span "Select an answer" at bounding box center [379, 91] width 32 height 5
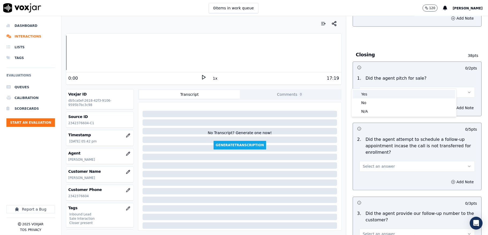
click at [361, 94] on div "Yes" at bounding box center [403, 94] width 103 height 9
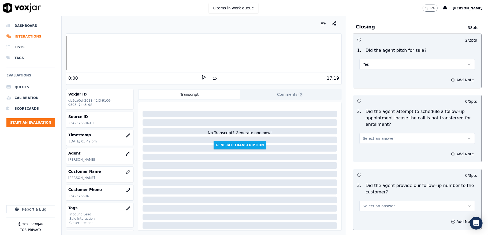
scroll to position [1178, 0]
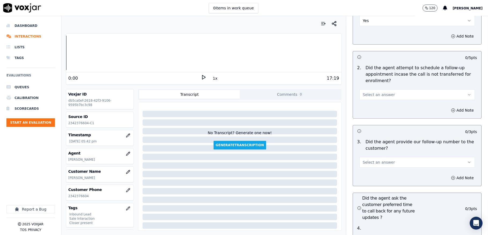
click at [368, 92] on span "Select an answer" at bounding box center [379, 94] width 32 height 5
click at [365, 105] on div "No" at bounding box center [403, 105] width 103 height 9
click at [365, 89] on button "No" at bounding box center [416, 94] width 115 height 11
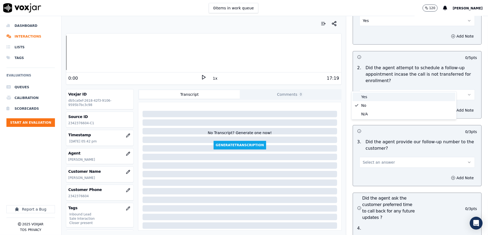
click at [367, 100] on div "Yes" at bounding box center [403, 96] width 103 height 9
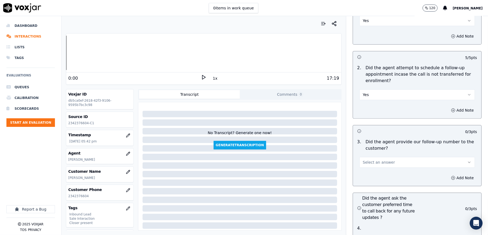
click at [370, 89] on button "Yes" at bounding box center [416, 94] width 115 height 11
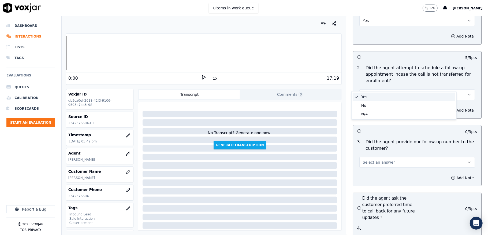
click at [368, 95] on div "Yes" at bounding box center [403, 96] width 103 height 9
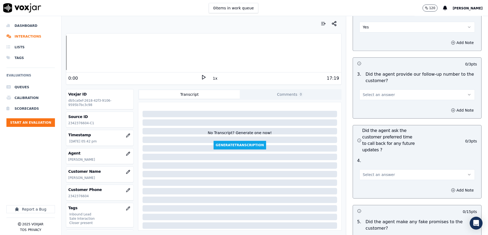
scroll to position [1249, 0]
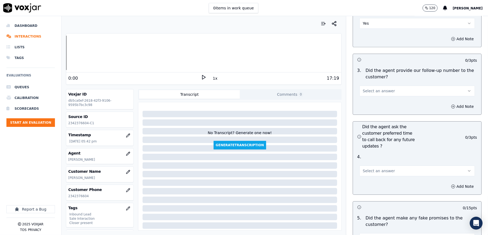
click at [367, 88] on span "Select an answer" at bounding box center [379, 90] width 32 height 5
click at [365, 107] on div "N/A" at bounding box center [403, 110] width 103 height 9
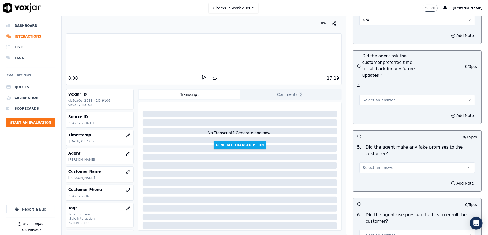
scroll to position [1321, 0]
click at [371, 96] on span "Select an answer" at bounding box center [379, 98] width 32 height 5
click at [375, 116] on div "N/A" at bounding box center [403, 118] width 103 height 9
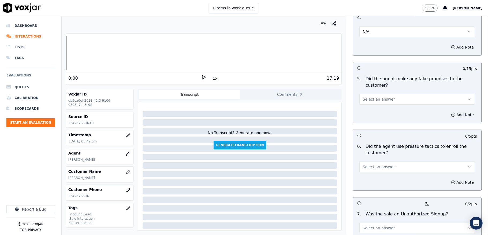
scroll to position [1392, 0]
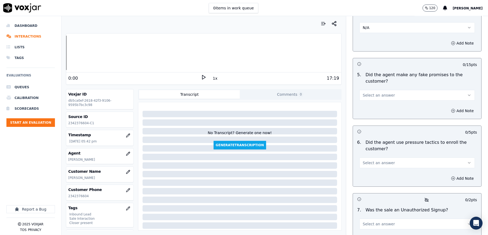
click at [371, 90] on button "Select an answer" at bounding box center [416, 95] width 115 height 11
click at [370, 104] on div "No" at bounding box center [403, 106] width 103 height 9
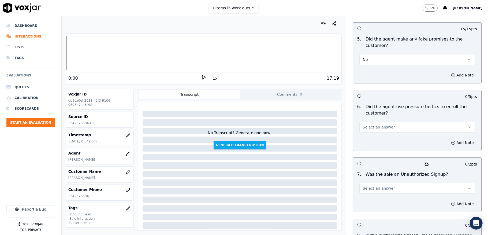
drag, startPoint x: 381, startPoint y: 112, endPoint x: 380, endPoint y: 120, distance: 7.5
click at [382, 122] on button "Select an answer" at bounding box center [416, 127] width 115 height 11
drag, startPoint x: 369, startPoint y: 138, endPoint x: 369, endPoint y: 115, distance: 22.8
click at [369, 138] on div "No" at bounding box center [403, 138] width 103 height 9
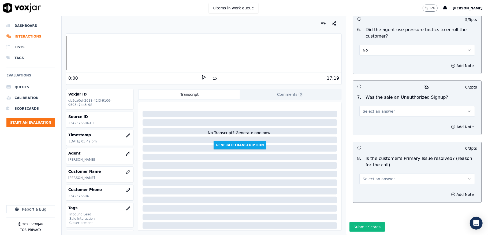
scroll to position [1514, 0]
click at [379, 108] on span "Select an answer" at bounding box center [379, 110] width 32 height 5
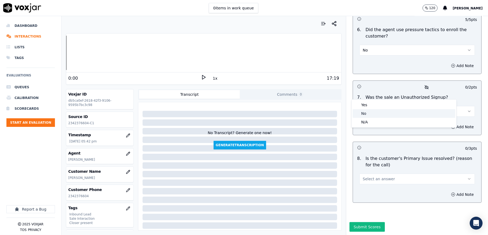
click at [371, 112] on div "No" at bounding box center [403, 113] width 103 height 9
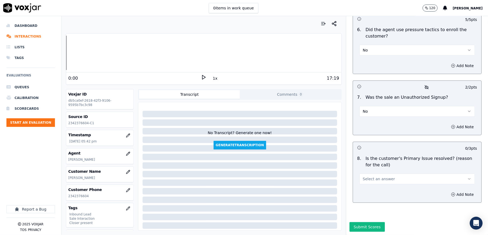
click at [383, 173] on button "Select an answer" at bounding box center [416, 178] width 115 height 11
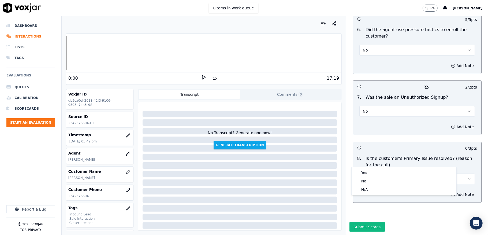
click at [365, 165] on div "8 . Is the customer's Primary Issue resolved? (reason for the call) Select an a…" at bounding box center [417, 169] width 128 height 33
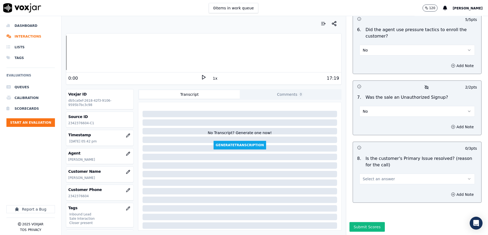
click at [367, 176] on span "Select an answer" at bounding box center [379, 178] width 32 height 5
click at [365, 181] on div "No" at bounding box center [403, 180] width 103 height 9
click at [368, 173] on button "No" at bounding box center [416, 178] width 115 height 11
click at [367, 169] on div "Yes" at bounding box center [403, 172] width 103 height 9
click at [357, 222] on button "Submit Scores" at bounding box center [367, 227] width 36 height 10
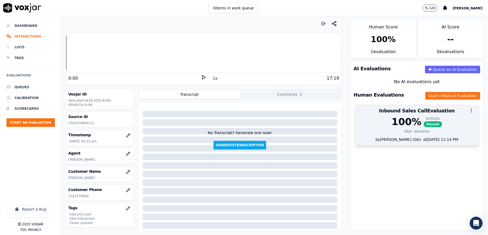
click at [399, 124] on div "100 %" at bounding box center [406, 121] width 30 height 11
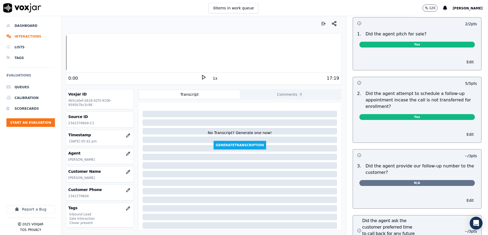
scroll to position [1130, 0]
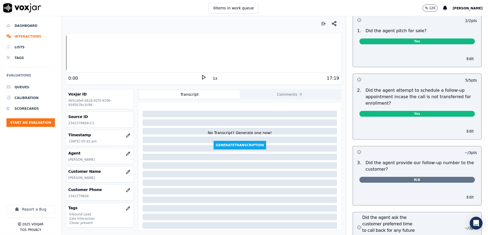
click at [463, 193] on button "Edit" at bounding box center [470, 196] width 14 height 7
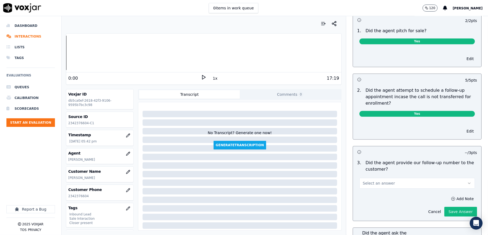
click at [414, 178] on button "Select an answer" at bounding box center [416, 183] width 115 height 11
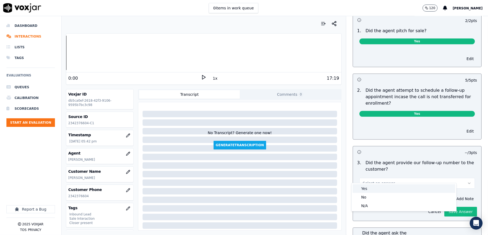
click at [398, 185] on div "Yes" at bounding box center [403, 188] width 103 height 9
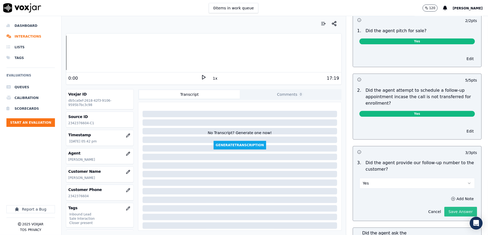
click at [444, 206] on button "Save Answer" at bounding box center [460, 211] width 33 height 10
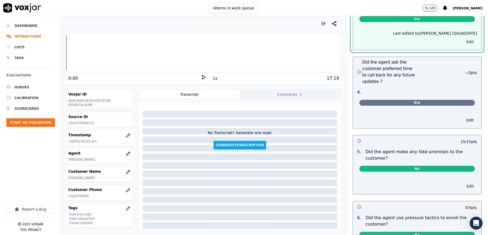
scroll to position [1274, 0]
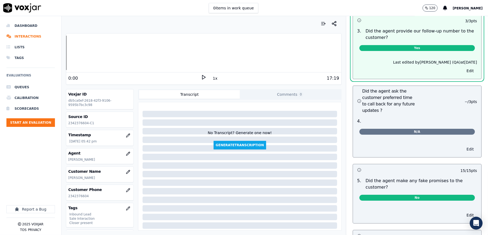
click at [463, 145] on button "Edit" at bounding box center [470, 148] width 14 height 7
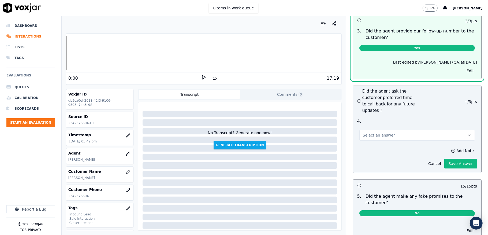
click at [416, 130] on button "Select an answer" at bounding box center [416, 135] width 115 height 11
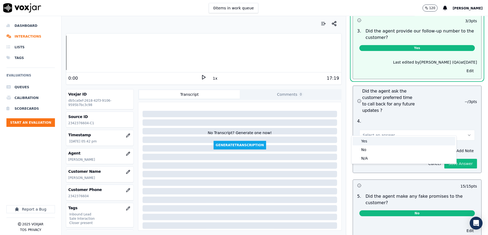
click at [405, 142] on div "Yes" at bounding box center [403, 141] width 103 height 9
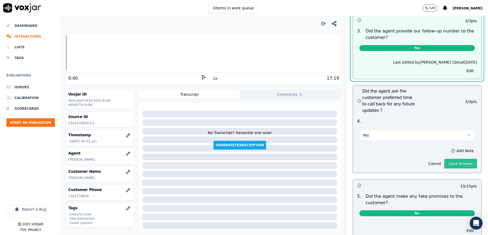
click at [447, 159] on button "Save Answer" at bounding box center [460, 164] width 33 height 10
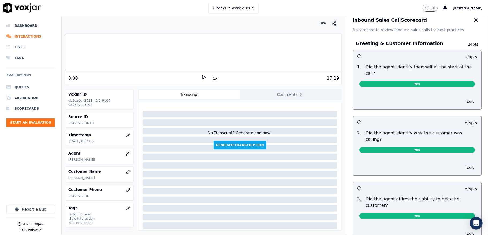
scroll to position [0, 0]
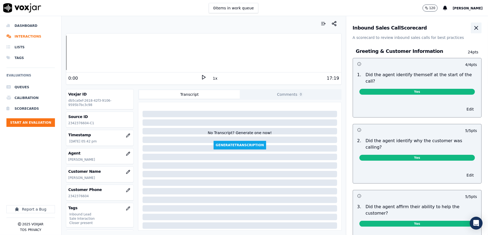
click at [473, 25] on icon "button" at bounding box center [476, 28] width 6 height 6
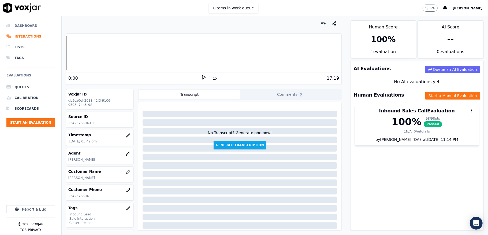
click at [26, 24] on li "Dashboard" at bounding box center [30, 25] width 48 height 11
